Goal: Information Seeking & Learning: Learn about a topic

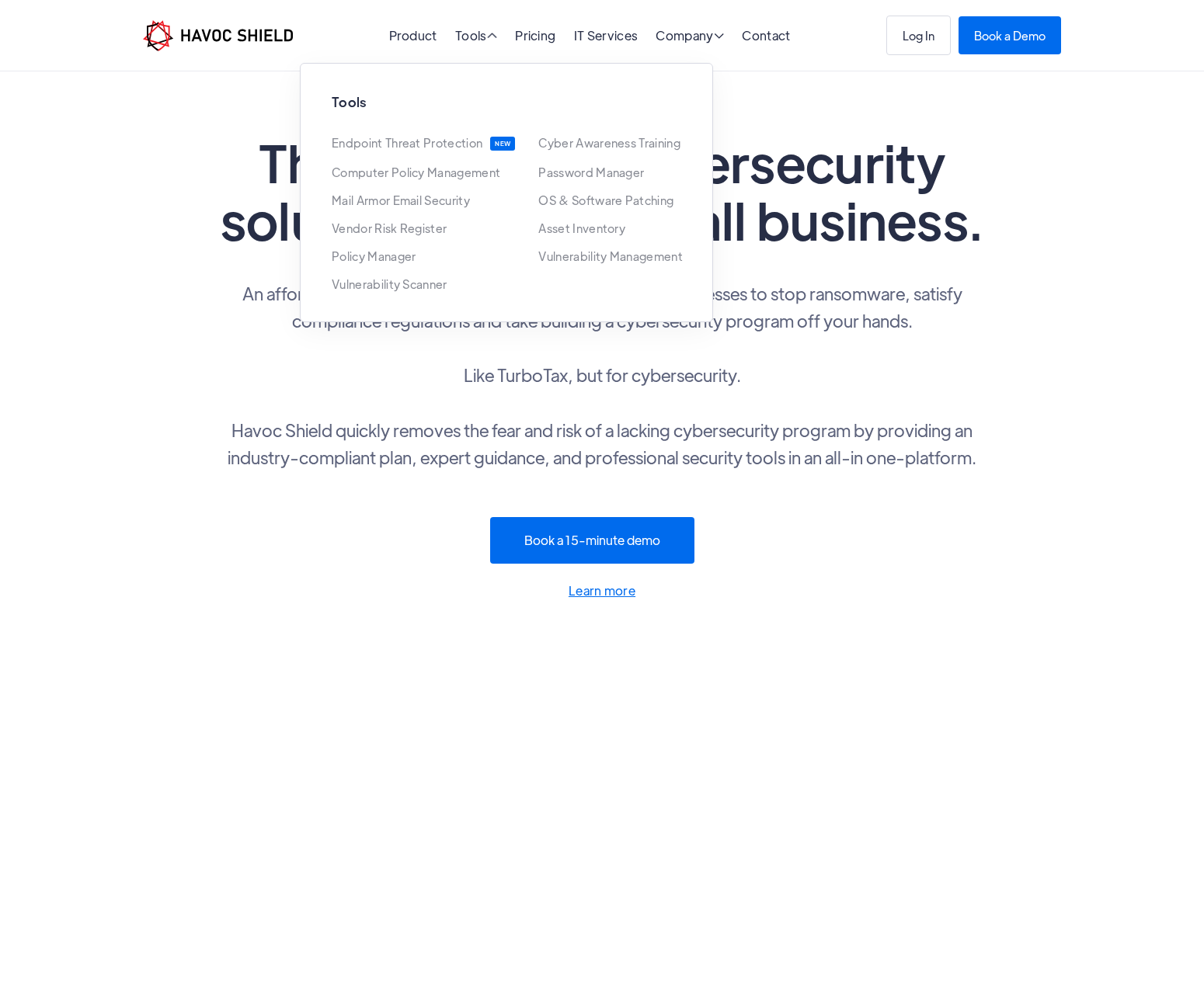
click at [890, 316] on p "An affordable suite of cybersecurity tools built for small businesses to stop r…" at bounding box center [602, 375] width 776 height 191
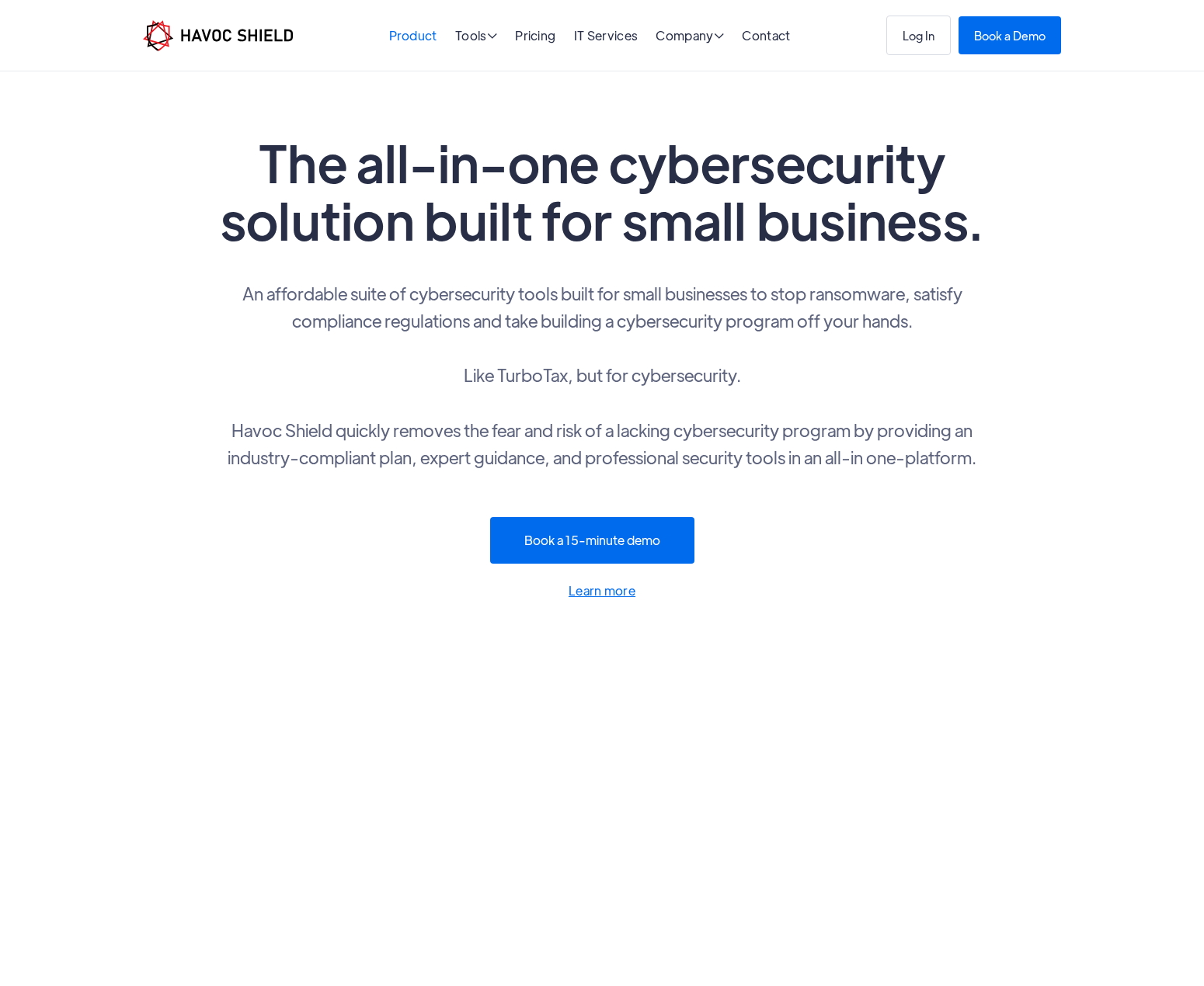
click at [421, 41] on link "Product" at bounding box center [413, 35] width 48 height 16
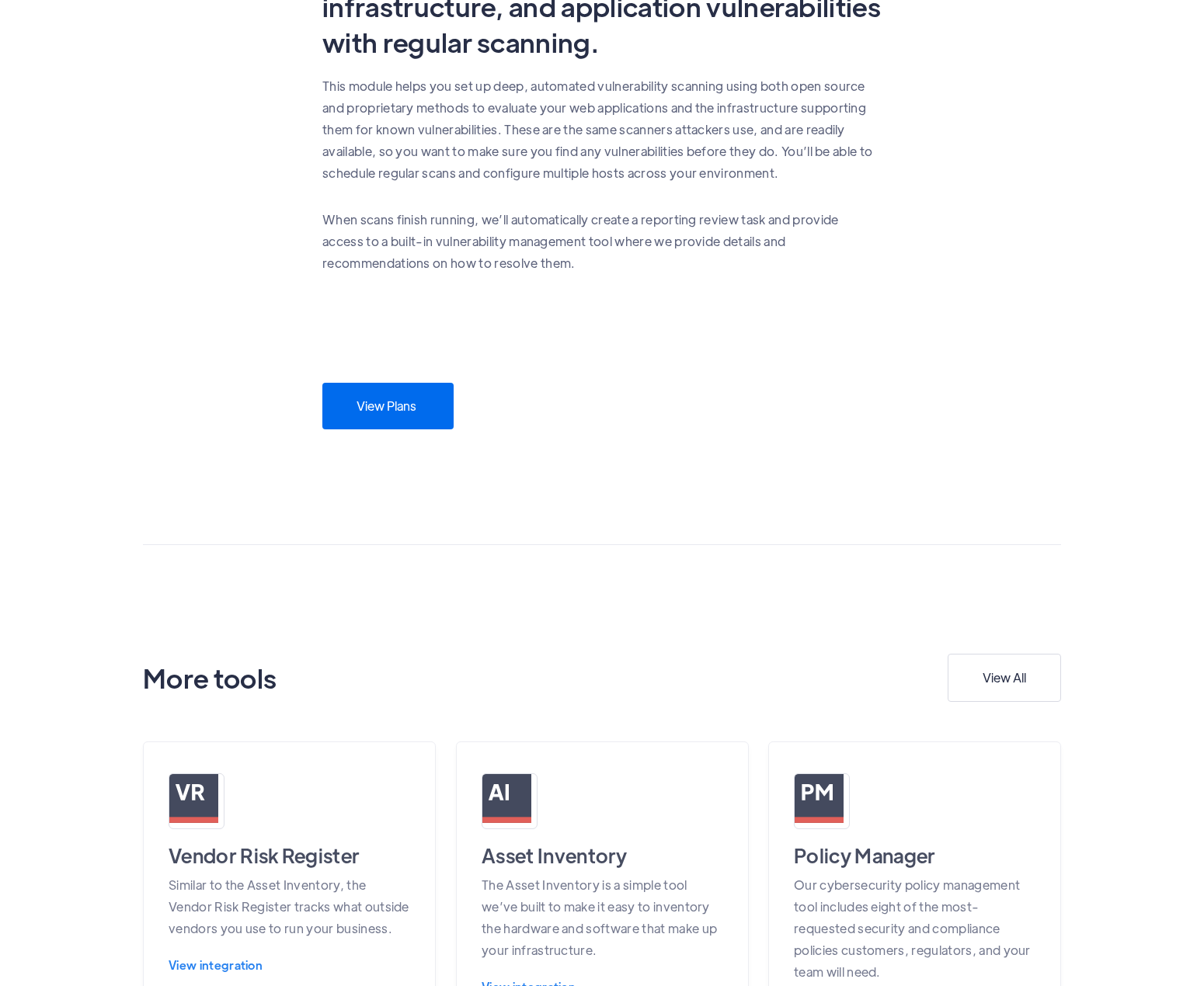
scroll to position [855, 0]
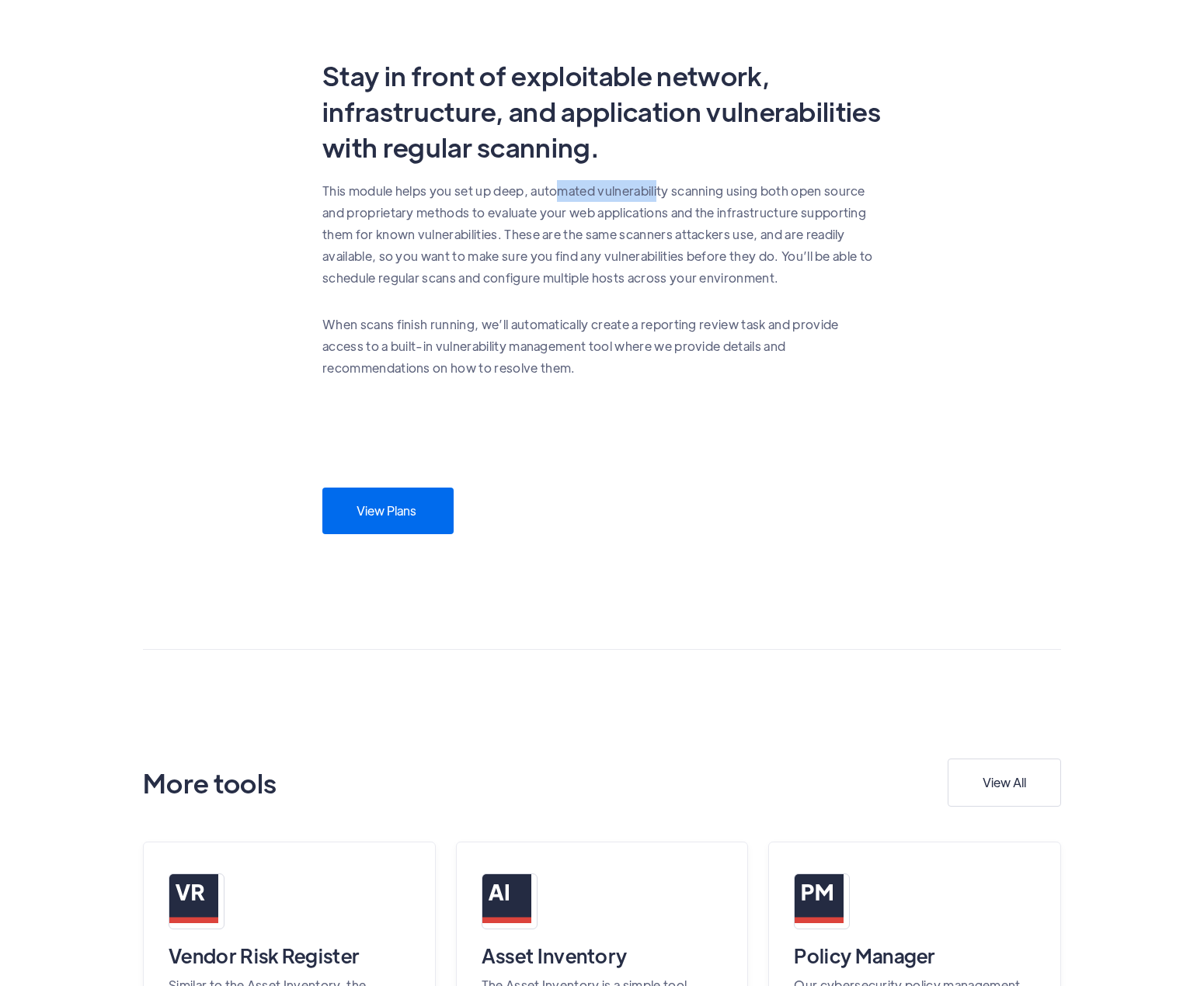
drag, startPoint x: 561, startPoint y: 183, endPoint x: 732, endPoint y: 211, distance: 173.3
click at [723, 210] on p "This module helps you set up deep, automated vulnerability scanning using both …" at bounding box center [602, 234] width 559 height 108
click at [726, 225] on p "This module helps you set up deep, automated vulnerability scanning using both …" at bounding box center [602, 234] width 559 height 108
click at [723, 226] on p "This module helps you set up deep, automated vulnerability scanning using both …" at bounding box center [602, 234] width 559 height 108
drag, startPoint x: 468, startPoint y: 214, endPoint x: 552, endPoint y: 211, distance: 84.1
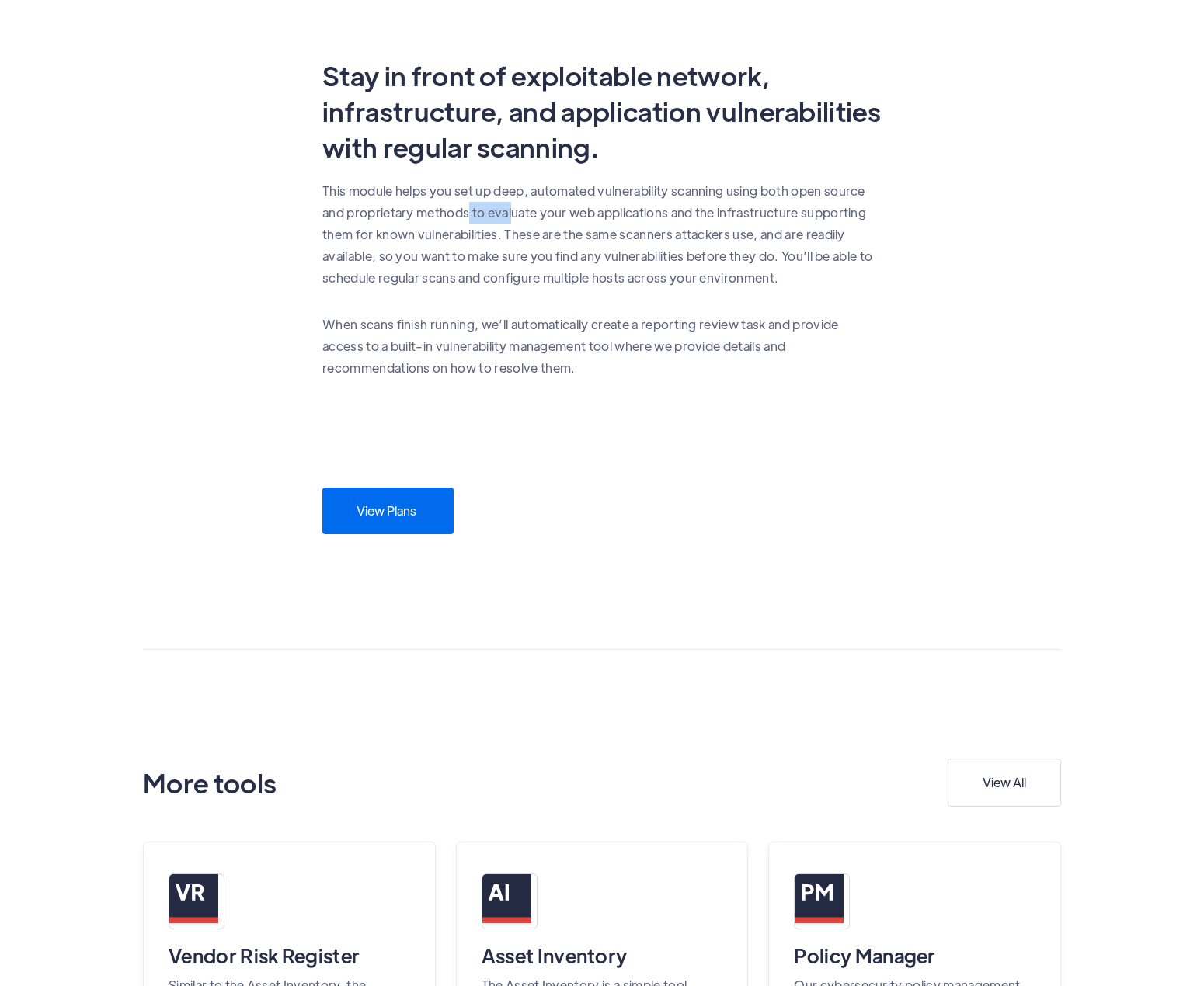
click at [532, 211] on p "This module helps you set up deep, automated vulnerability scanning using both …" at bounding box center [602, 234] width 559 height 108
click at [521, 267] on p "This module helps you set up deep, automated vulnerability scanning using both …" at bounding box center [602, 234] width 559 height 108
drag, startPoint x: 506, startPoint y: 213, endPoint x: 606, endPoint y: 213, distance: 100.0
click at [603, 213] on p "This module helps you set up deep, automated vulnerability scanning using both …" at bounding box center [602, 234] width 559 height 108
click at [655, 261] on p "This module helps you set up deep, automated vulnerability scanning using both …" at bounding box center [602, 234] width 559 height 108
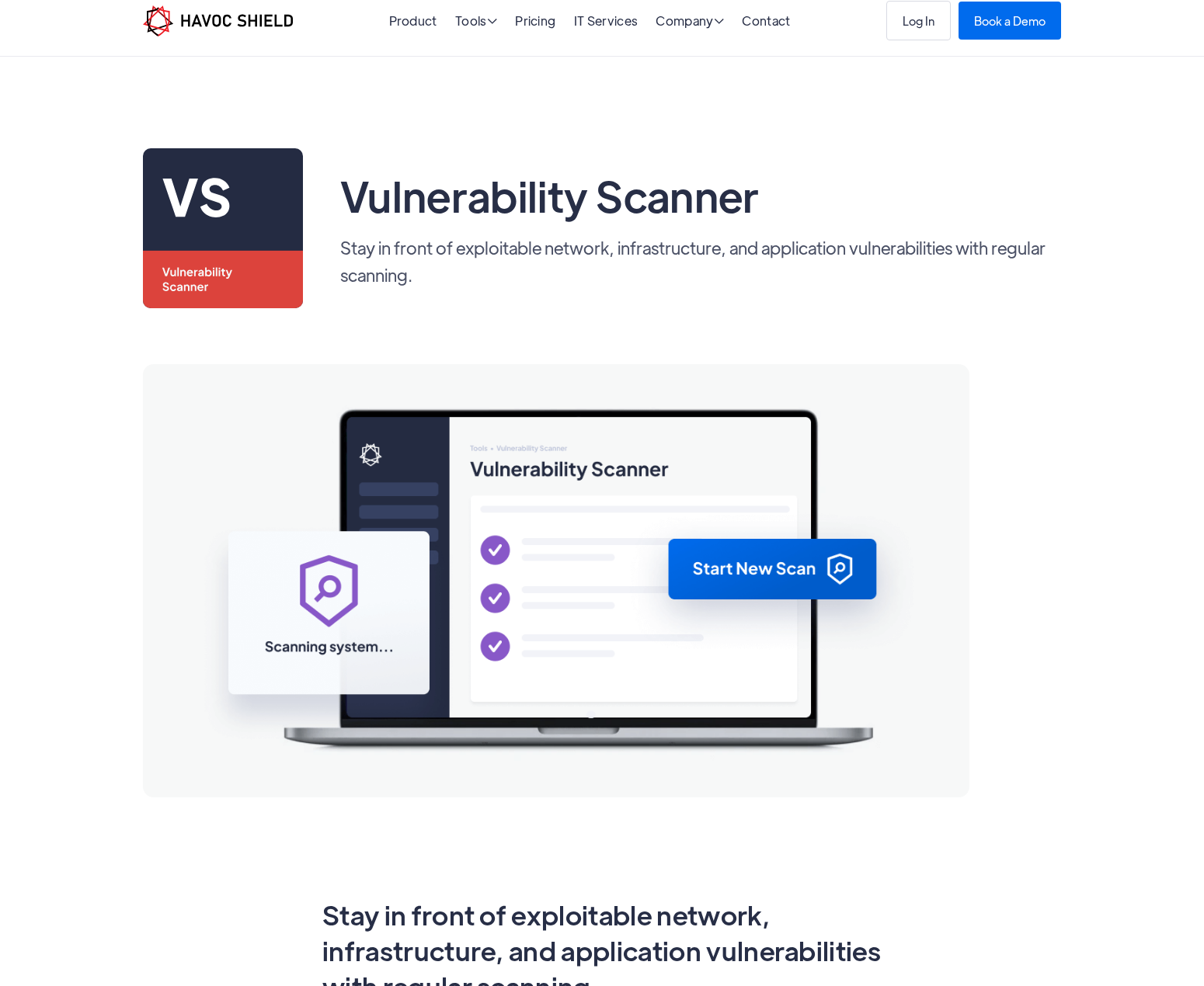
scroll to position [0, 0]
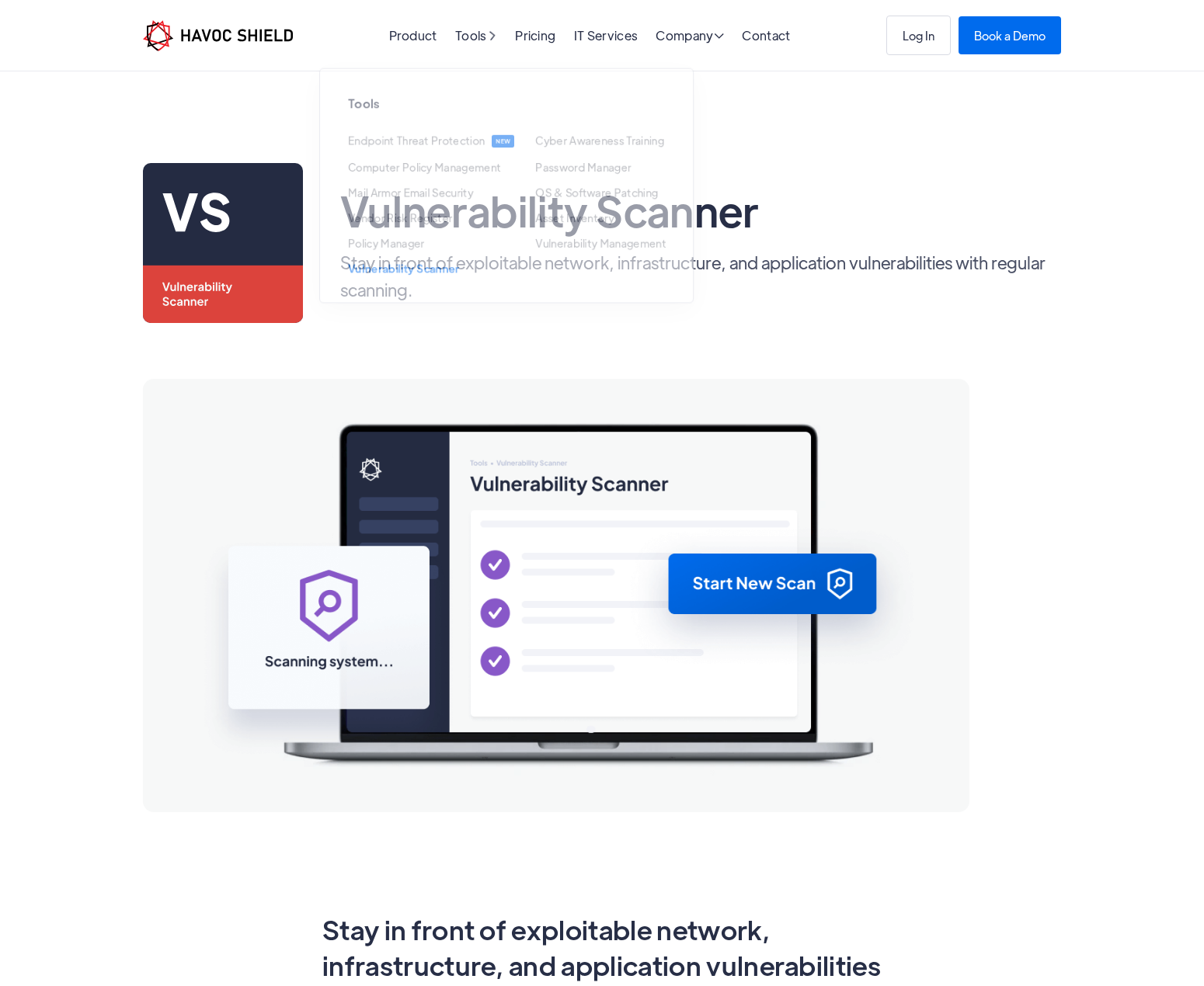
click at [762, 278] on p "Stay in front of exploitable network, infrastructure, and application vulnerabi…" at bounding box center [701, 276] width 720 height 55
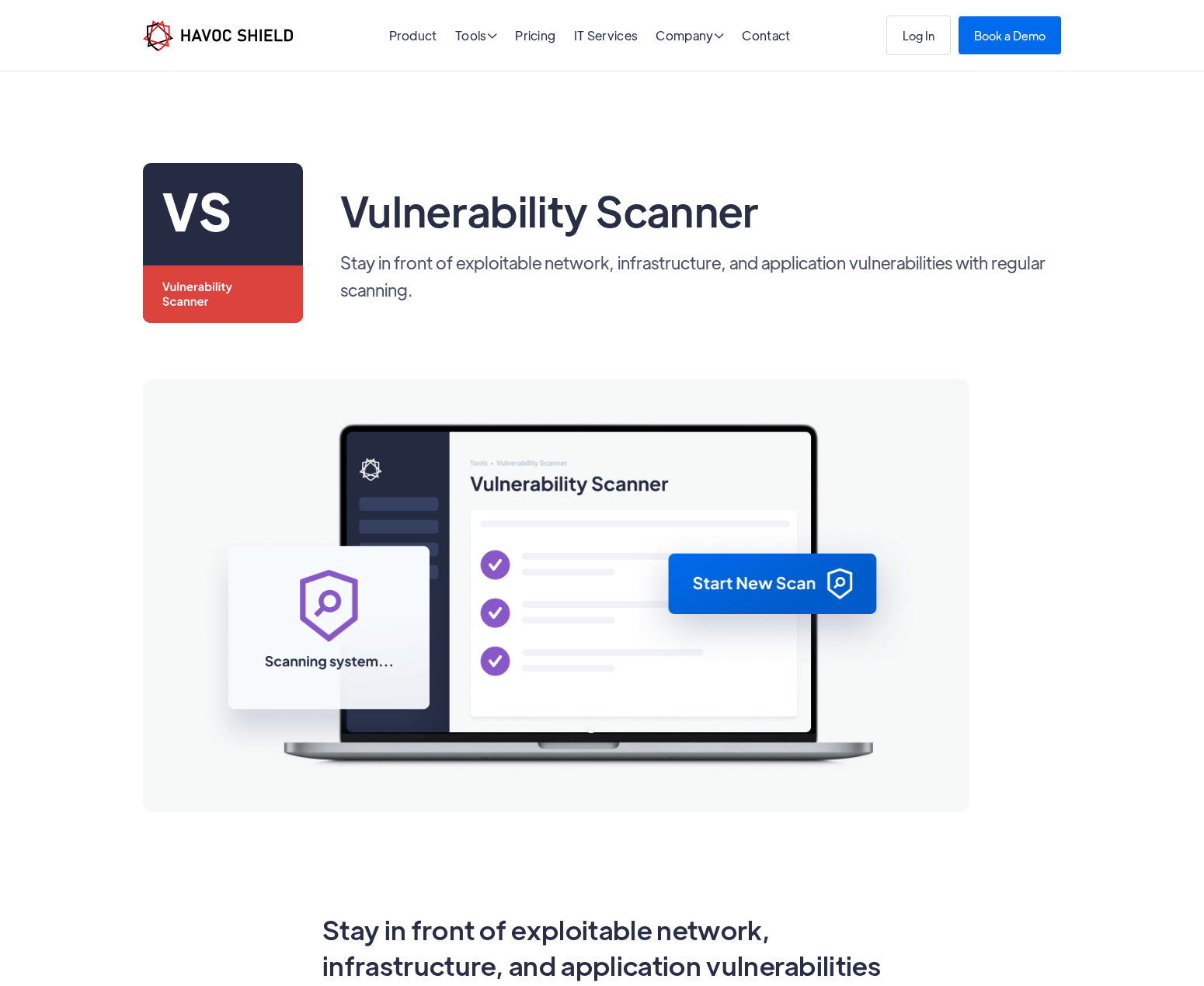
click at [465, 350] on div "Vulnerability Scanner Stay in front of exploitable network, infrastructure, and…" at bounding box center [602, 776] width 949 height 1226
click at [251, 41] on img "home" at bounding box center [218, 32] width 150 height 31
